Goal: Use online tool/utility: Utilize a website feature to perform a specific function

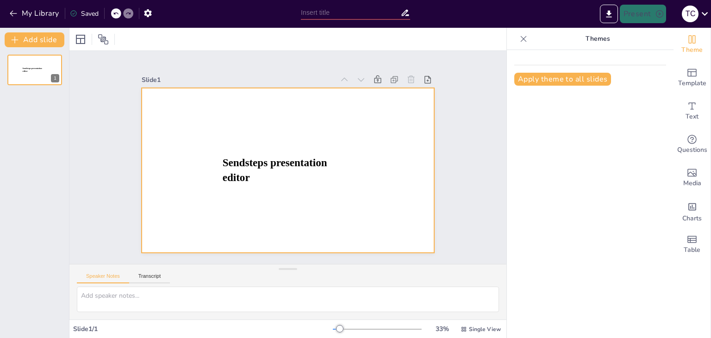
type input "New Sendsteps"
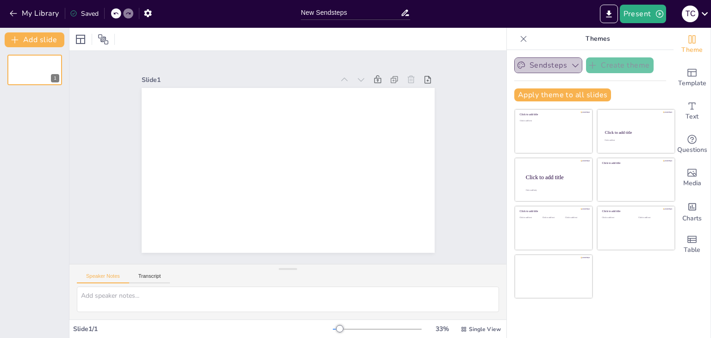
click at [570, 65] on icon "button" at bounding box center [574, 65] width 9 height 9
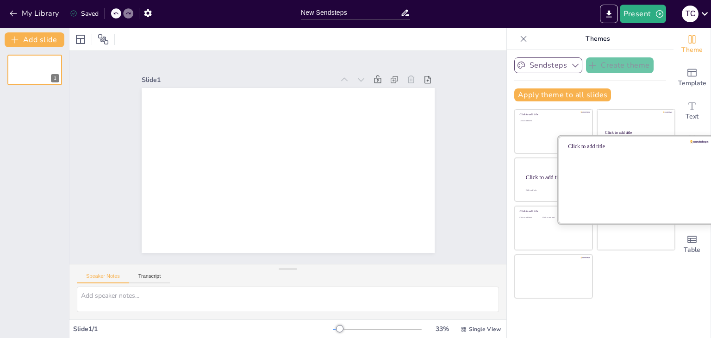
drag, startPoint x: 465, startPoint y: 40, endPoint x: 635, endPoint y: 183, distance: 221.6
click at [635, 182] on div "Document fonts Popular fonts Fonts Add slide 1 Slide 1 Speaker Notes Transcript…" at bounding box center [355, 183] width 711 height 310
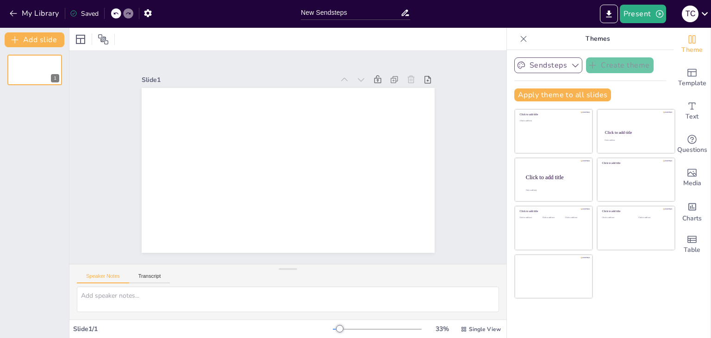
click at [644, 281] on div "Click to add title Click to add text Click to add title Click to add text Click…" at bounding box center [594, 204] width 161 height 190
click at [590, 304] on div "Sendsteps Create theme Apply theme to all slides Click to add title Click to ad…" at bounding box center [590, 194] width 167 height 288
drag, startPoint x: 337, startPoint y: 328, endPoint x: 334, endPoint y: 322, distance: 6.6
click at [334, 322] on div "34 % Single View" at bounding box center [418, 328] width 170 height 15
click at [612, 13] on icon "Export to PowerPoint" at bounding box center [609, 14] width 10 height 10
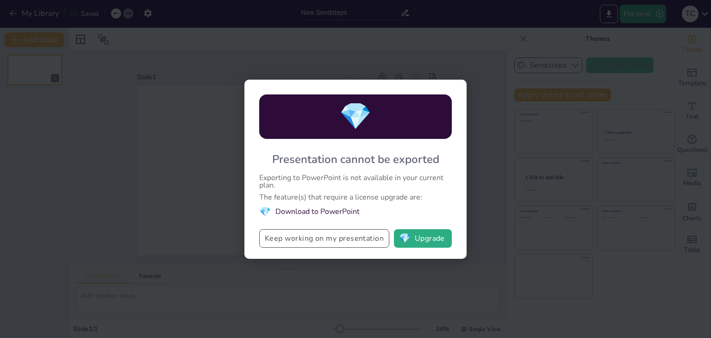
click at [331, 237] on button "Keep working on my presentation" at bounding box center [324, 238] width 130 height 19
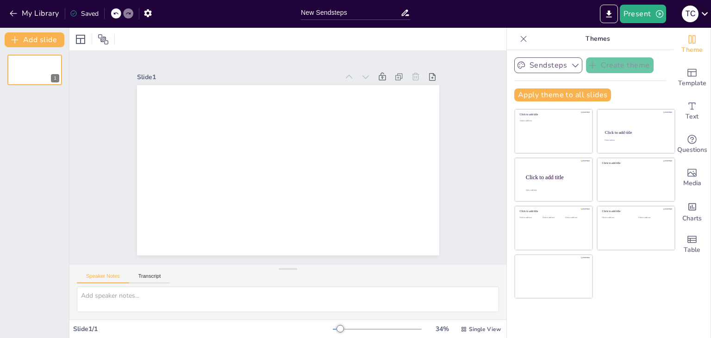
click at [704, 12] on icon at bounding box center [704, 13] width 12 height 12
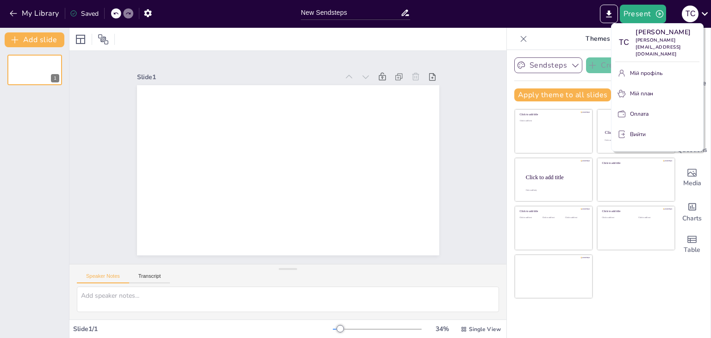
click at [634, 284] on div at bounding box center [355, 169] width 711 height 338
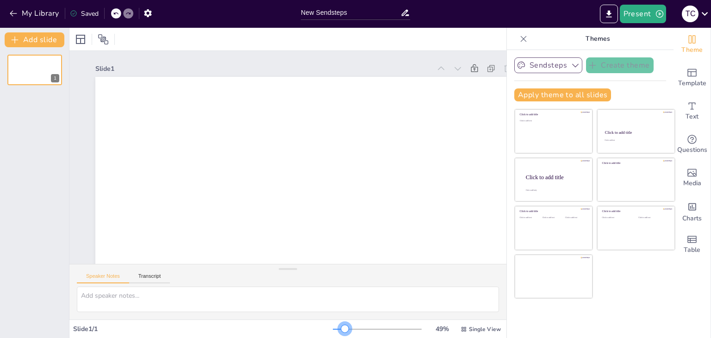
click at [339, 329] on div at bounding box center [377, 328] width 89 height 7
click at [345, 328] on div at bounding box center [377, 328] width 89 height 7
click at [572, 67] on icon "button" at bounding box center [575, 66] width 6 height 4
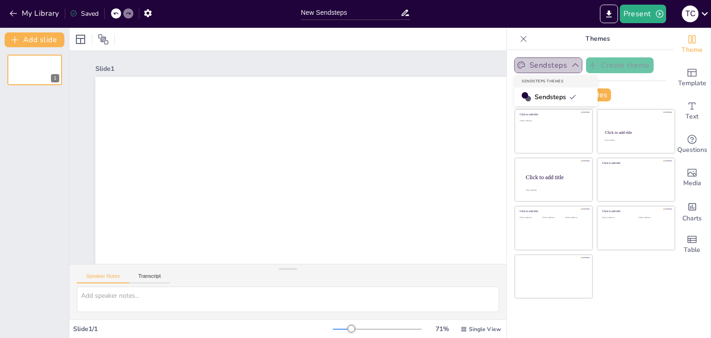
click at [570, 66] on icon "button" at bounding box center [574, 65] width 9 height 9
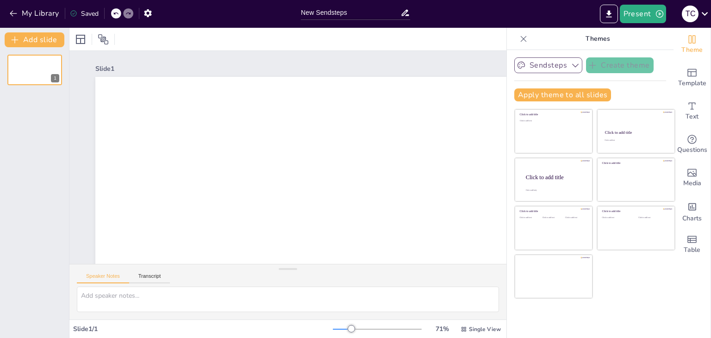
click at [630, 95] on div "Apply theme to all slides" at bounding box center [590, 94] width 152 height 13
click at [355, 11] on input "New Sendsteps" at bounding box center [350, 12] width 99 height 13
